Goal: Information Seeking & Learning: Learn about a topic

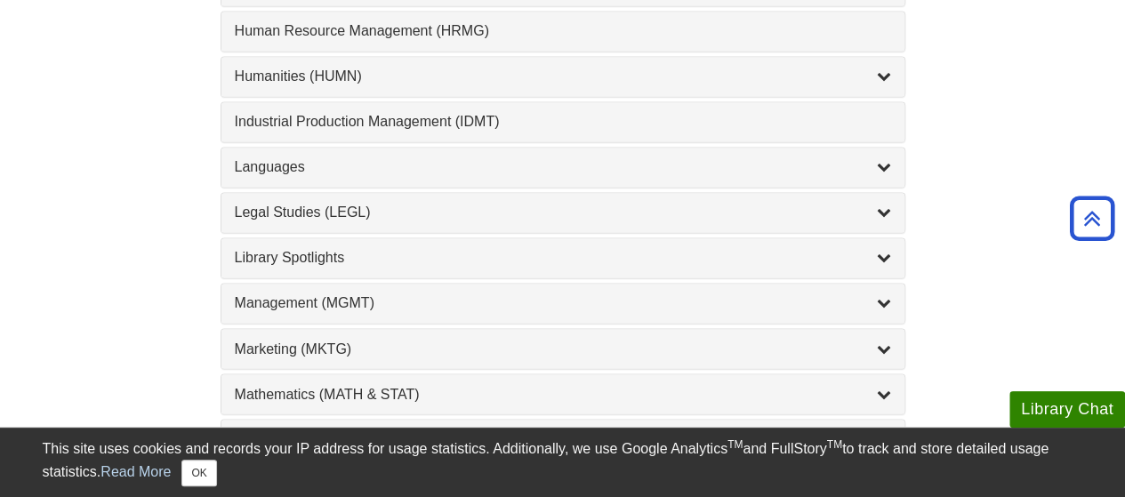
scroll to position [1393, 0]
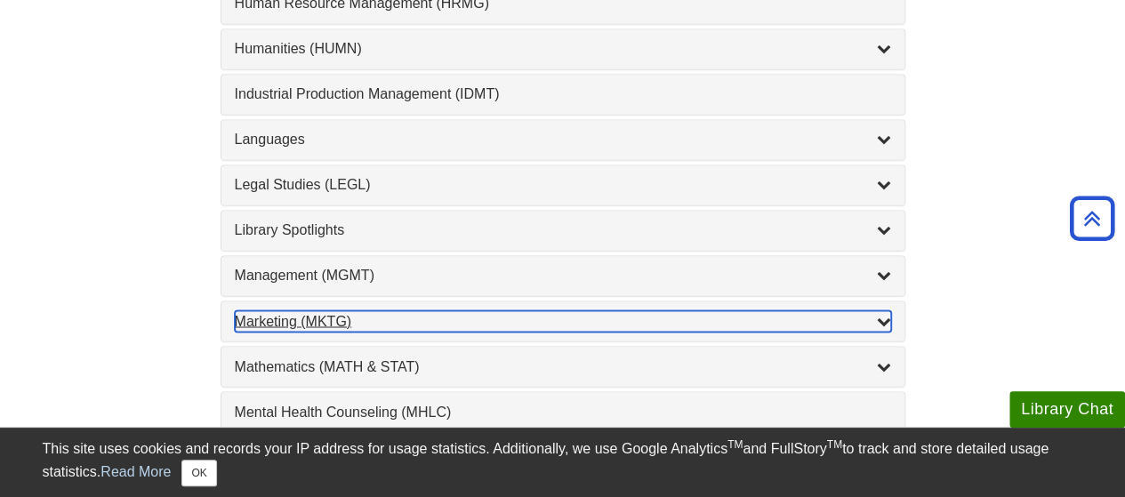
click at [297, 310] on div "Marketing (MKTG) , 4 guides" at bounding box center [563, 320] width 656 height 21
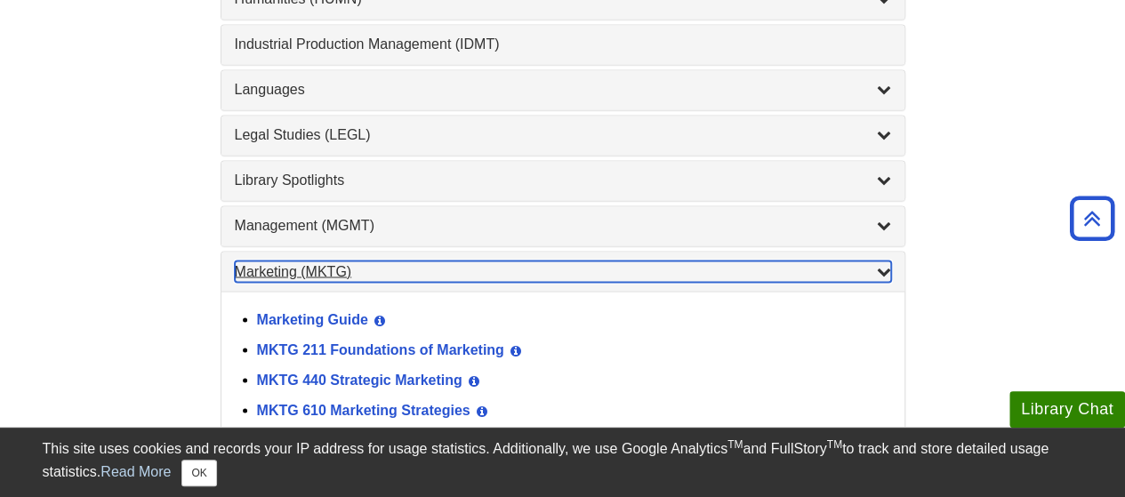
scroll to position [1464, 0]
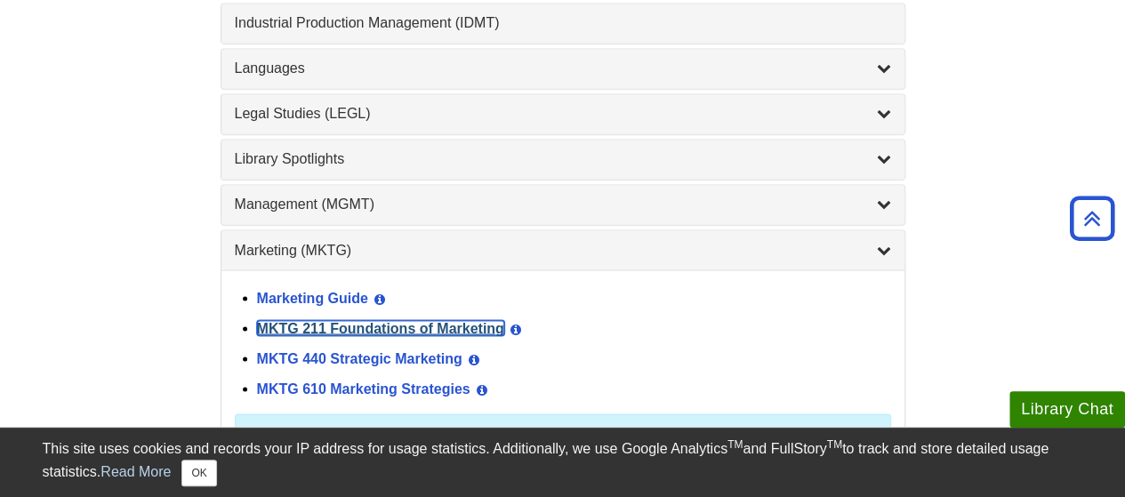
click at [297, 320] on link "MKTG 211 Foundations of Marketing" at bounding box center [380, 327] width 247 height 15
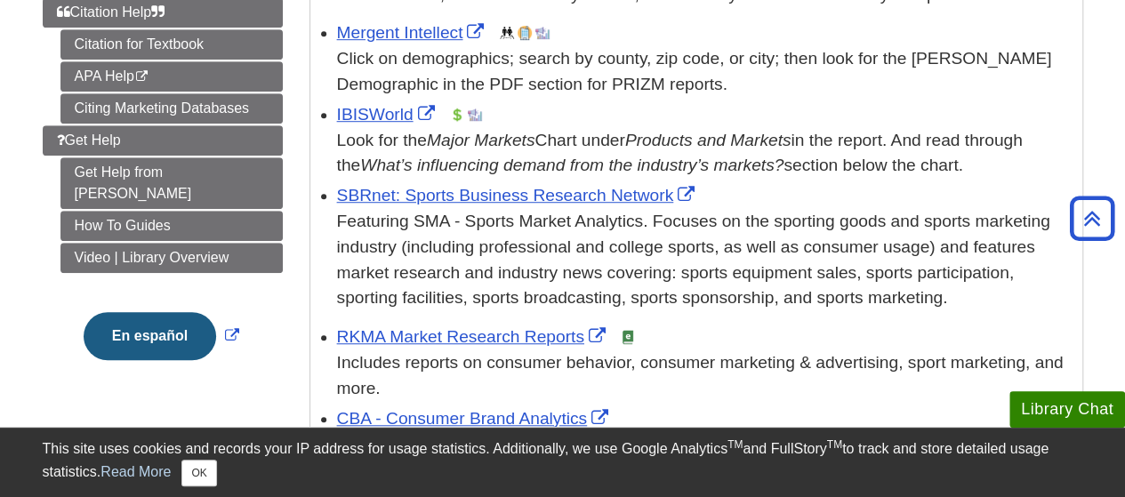
scroll to position [478, 0]
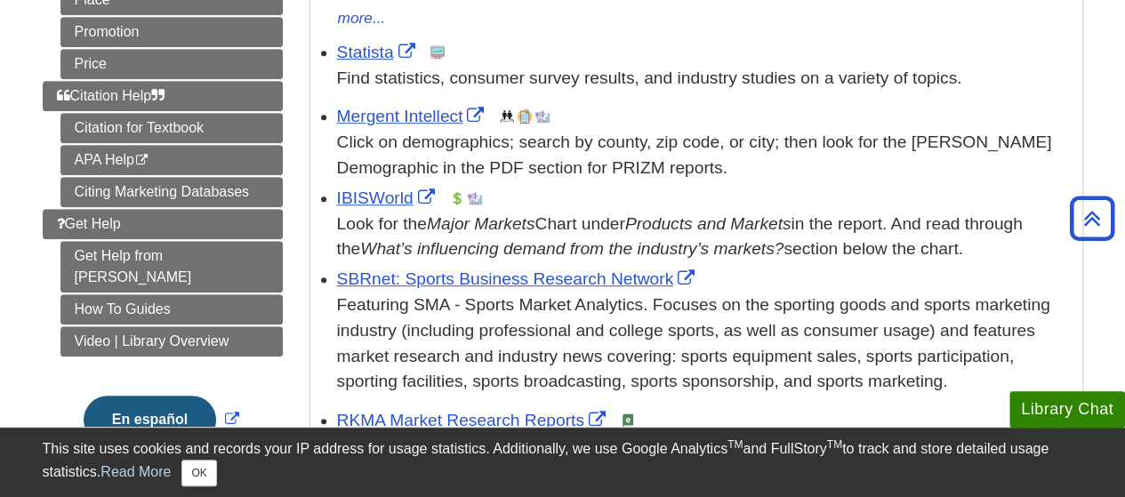
drag, startPoint x: 314, startPoint y: 133, endPoint x: 601, endPoint y: 390, distance: 386.1
click at [601, 390] on div "Find Demographics Mintel Reports This link opens in a new window Use the Intera…" at bounding box center [696, 209] width 774 height 752
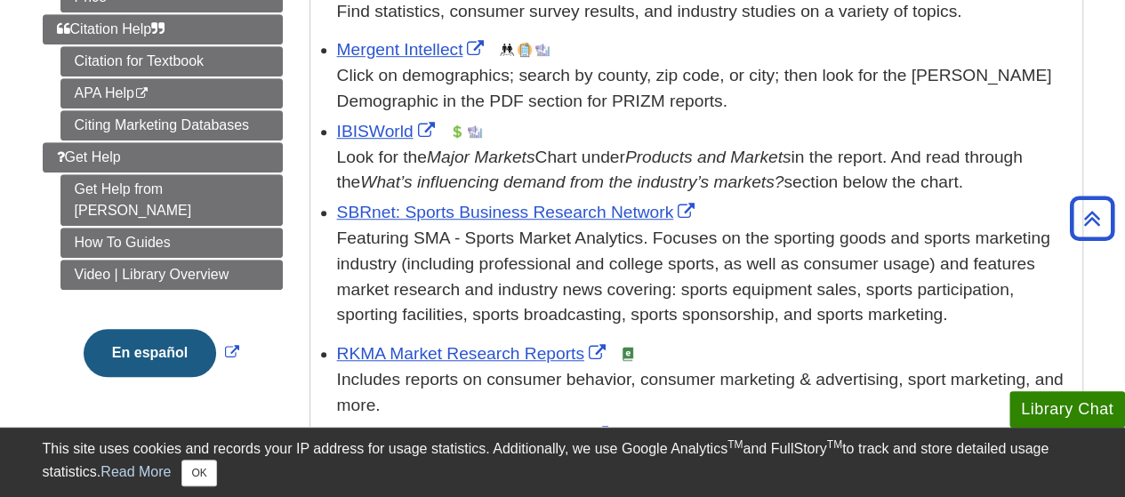
scroll to position [0, 0]
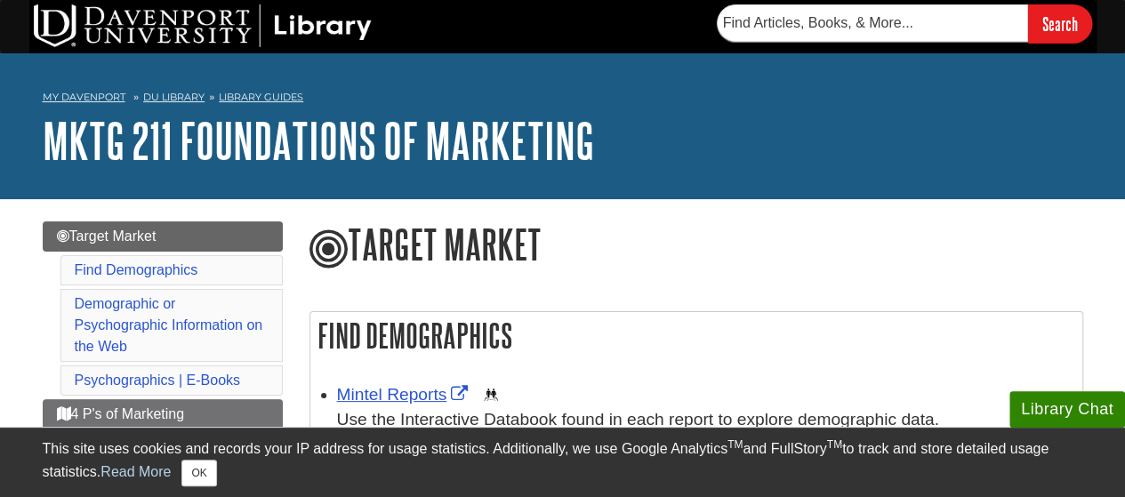
drag, startPoint x: 575, startPoint y: 317, endPoint x: 347, endPoint y: 288, distance: 229.6
copy div "Lore Ipsumdolorsi Ametco Adipisc Elit sedd eiusm te i utl etdolo Mag ali Enimad…"
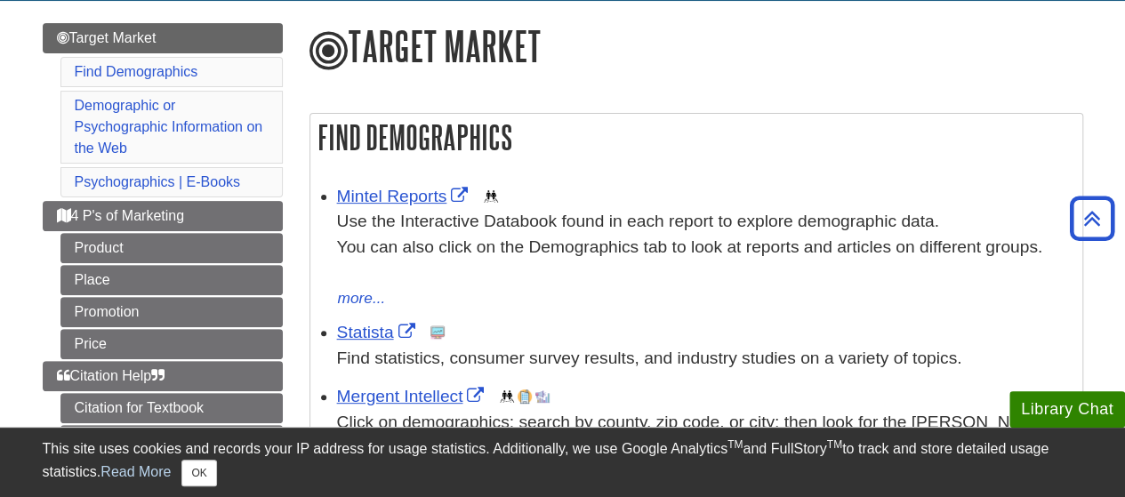
scroll to position [196, 0]
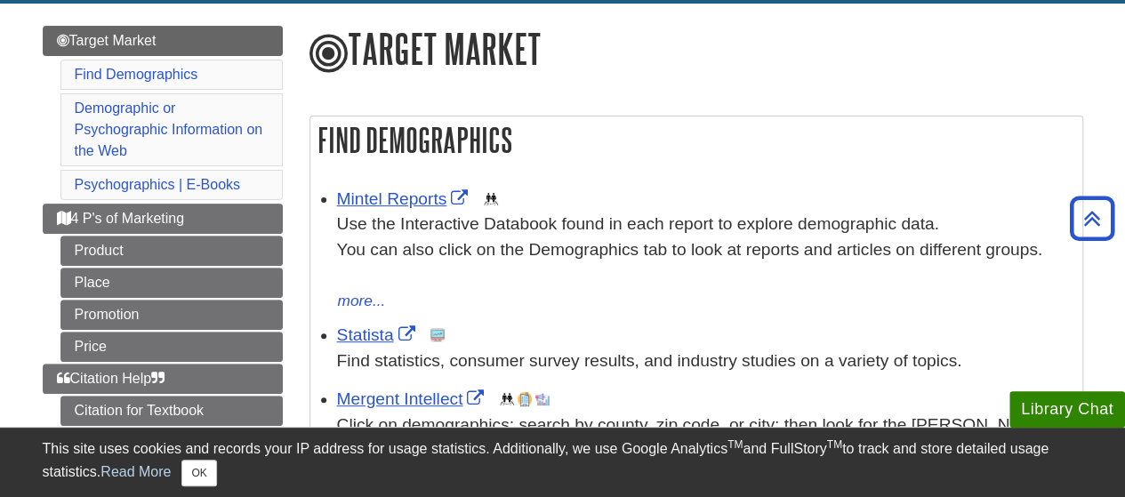
click at [502, 134] on h2 "Find Demographics" at bounding box center [696, 140] width 772 height 47
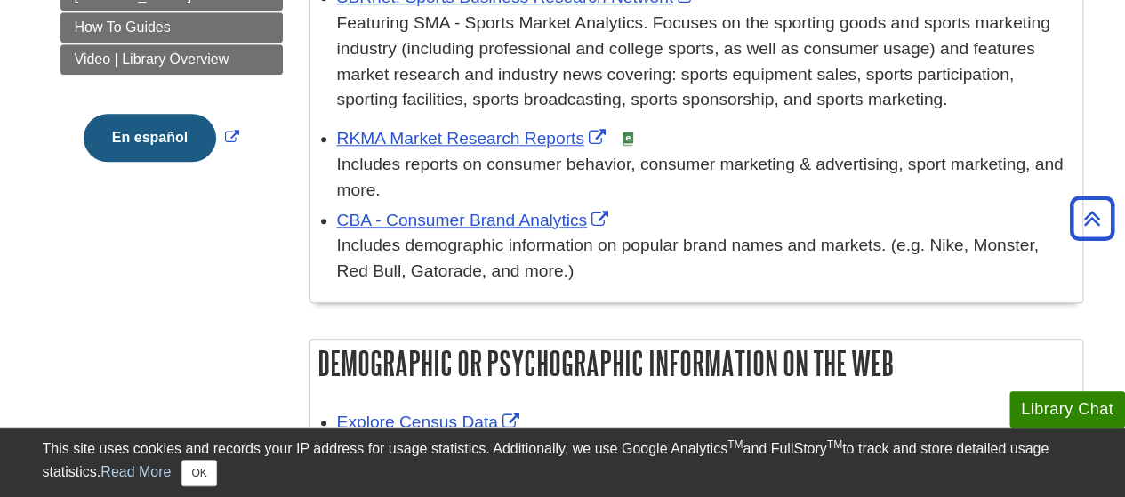
scroll to position [669, 0]
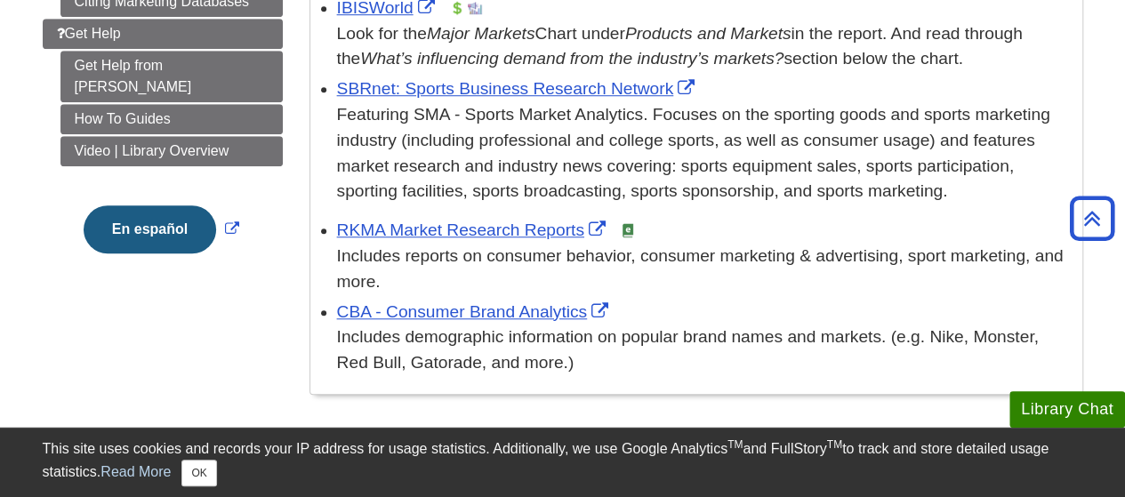
drag, startPoint x: 329, startPoint y: 202, endPoint x: 559, endPoint y: 371, distance: 285.0
click at [559, 371] on ul "Mintel Reports This link opens in a new window Use the Interactive Databook fou…" at bounding box center [696, 42] width 754 height 667
copy ul "Loremi Dolorsi Amet cons adipi el s doe tempor Inc utl Etdoloremag Aliquaen adm…"
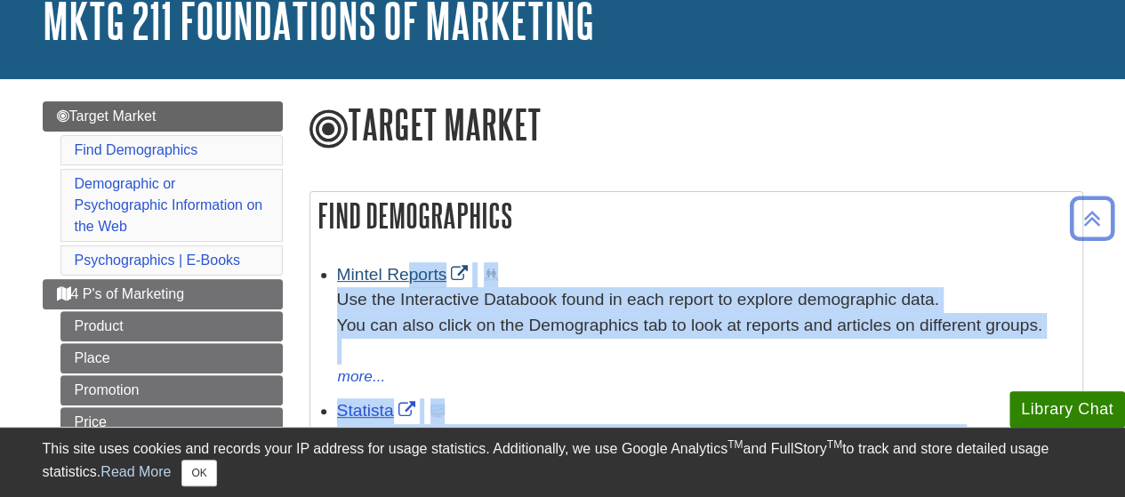
scroll to position [119, 0]
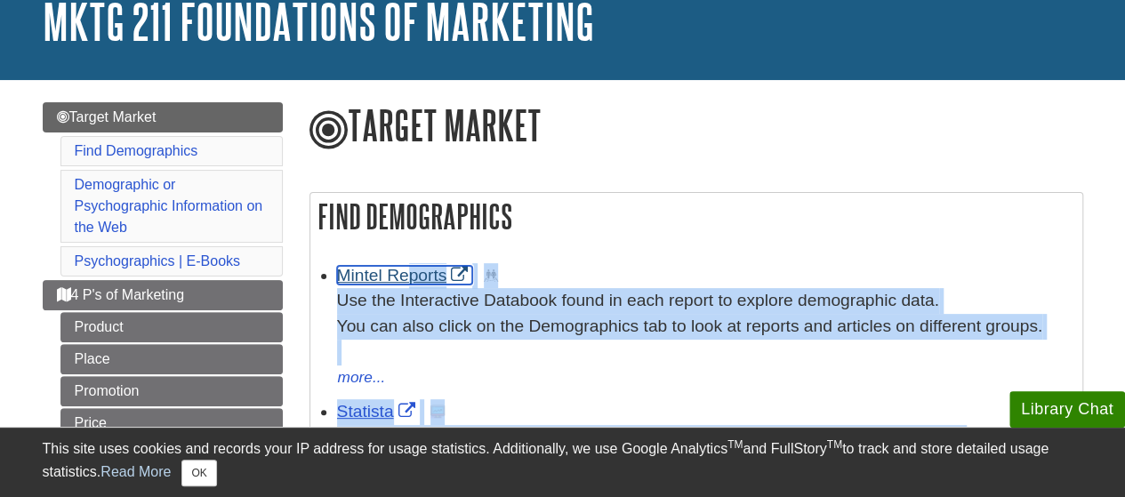
click at [407, 266] on link "Mintel Reports" at bounding box center [405, 275] width 136 height 19
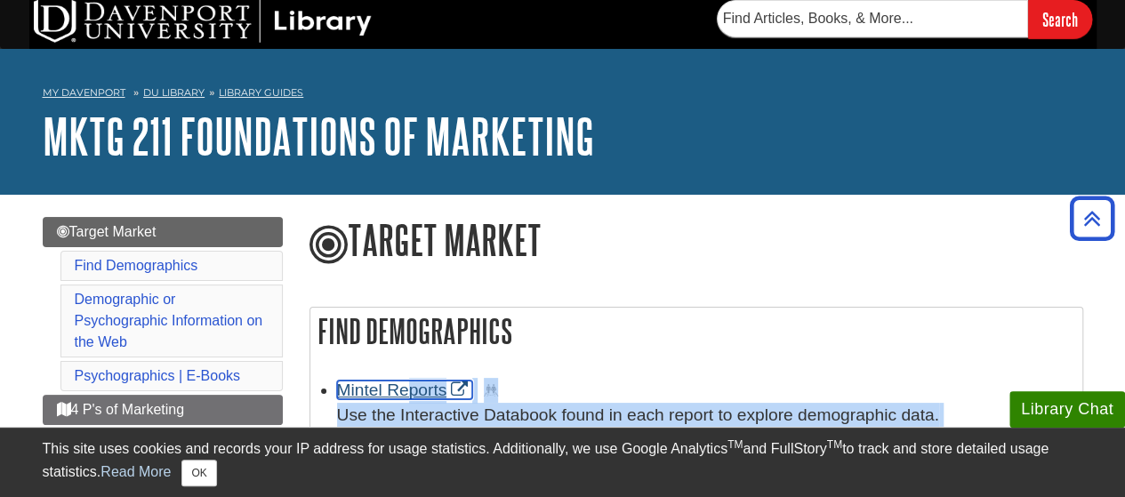
scroll to position [0, 0]
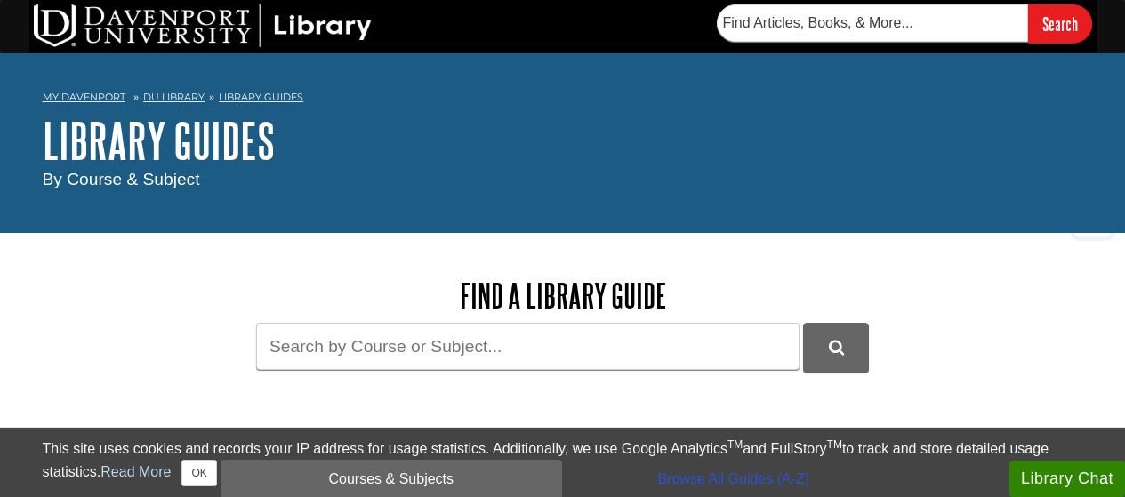
scroll to position [1464, 0]
